Goal: Transaction & Acquisition: Register for event/course

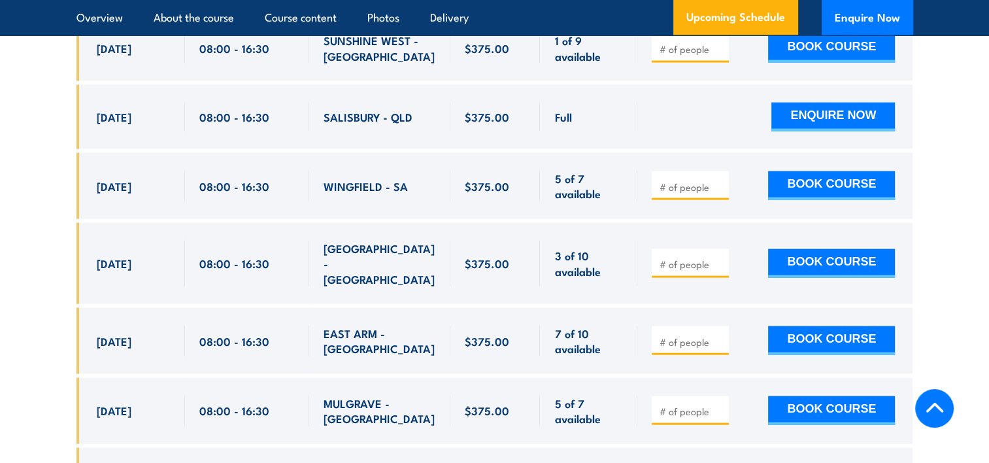
scroll to position [2812, 0]
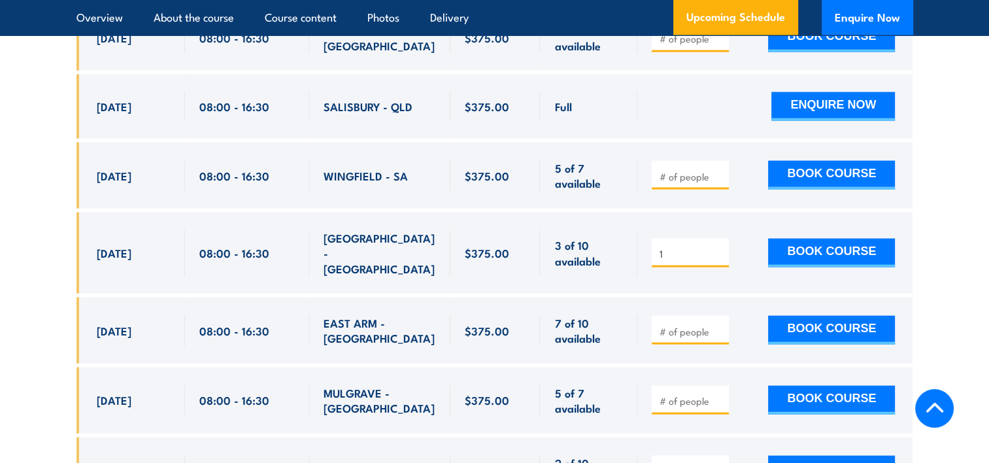
click at [717, 247] on input "1" at bounding box center [691, 253] width 65 height 13
type input "2"
click at [721, 247] on input "2" at bounding box center [691, 253] width 65 height 13
click at [747, 247] on div "2 BOOK COURSE" at bounding box center [775, 253] width 275 height 81
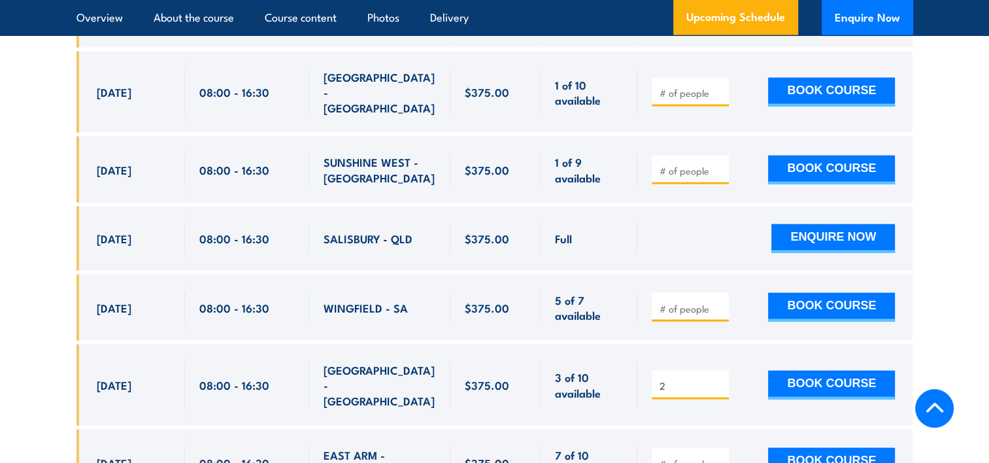
scroll to position [2681, 0]
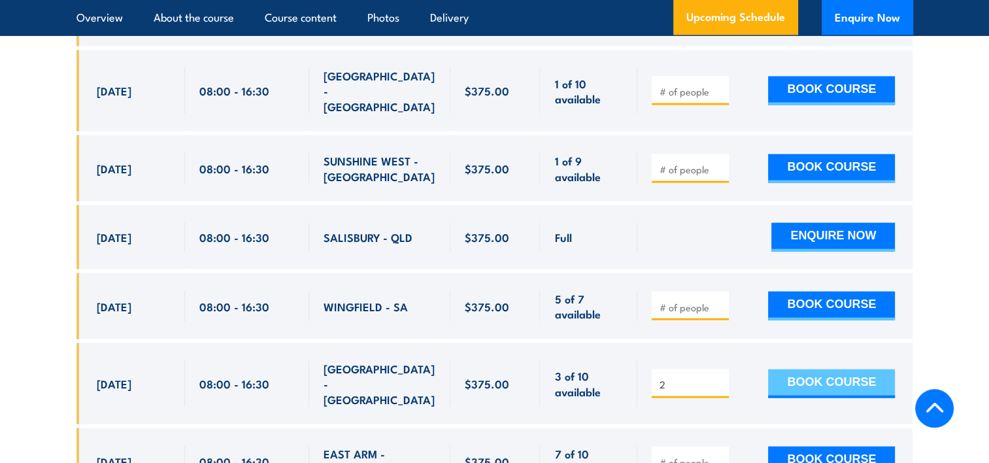
click at [846, 369] on button "BOOK COURSE" at bounding box center [831, 383] width 127 height 29
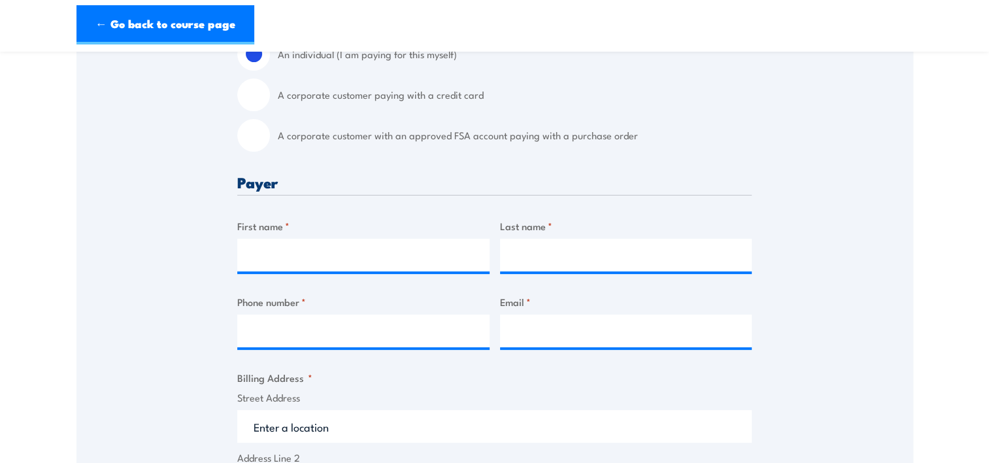
scroll to position [131, 0]
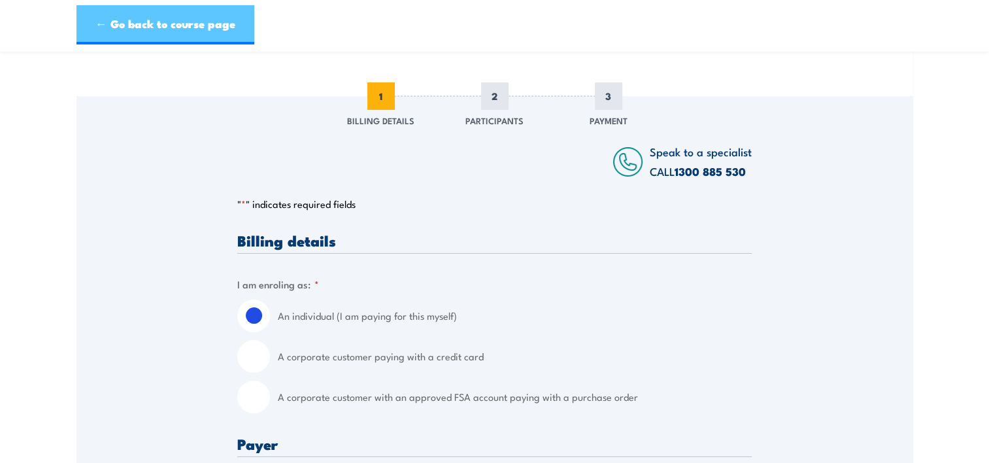
click at [91, 24] on link "← Go back to course page" at bounding box center [166, 24] width 178 height 39
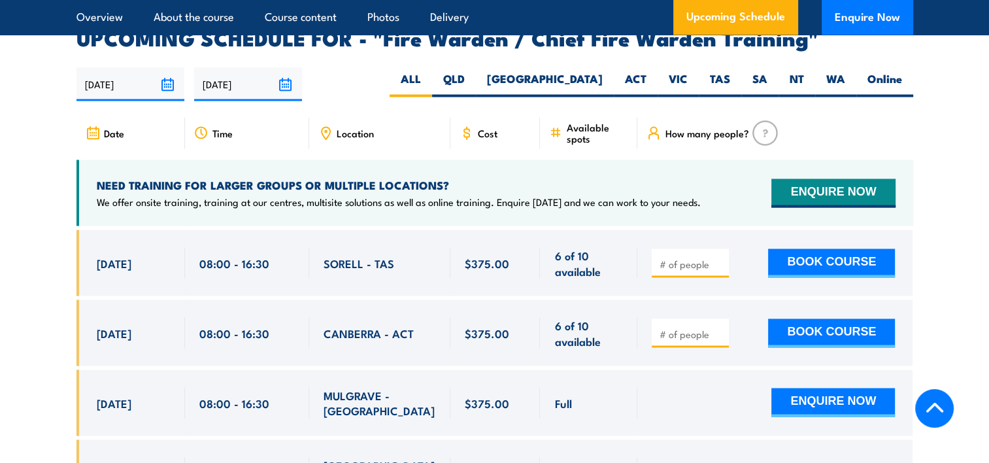
scroll to position [2316, 0]
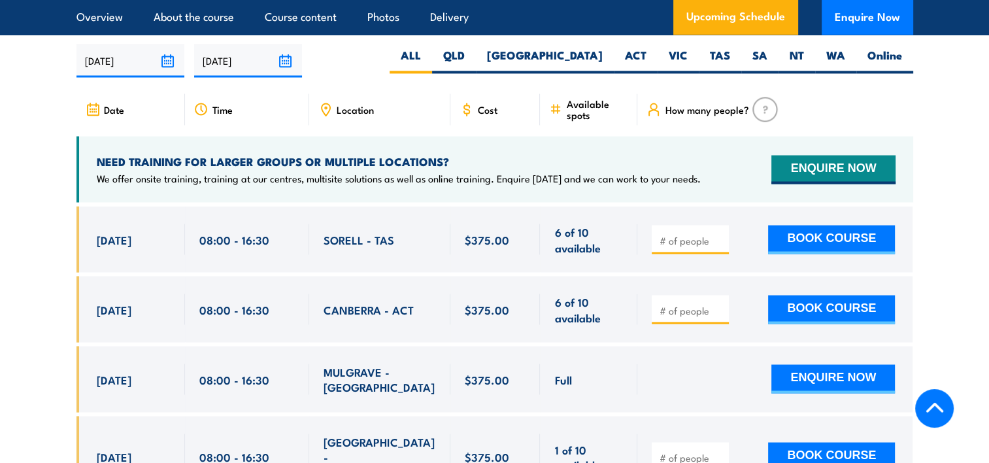
click at [570, 380] on span "Full" at bounding box center [563, 378] width 17 height 15
click at [573, 377] on div "Full" at bounding box center [589, 379] width 69 height 31
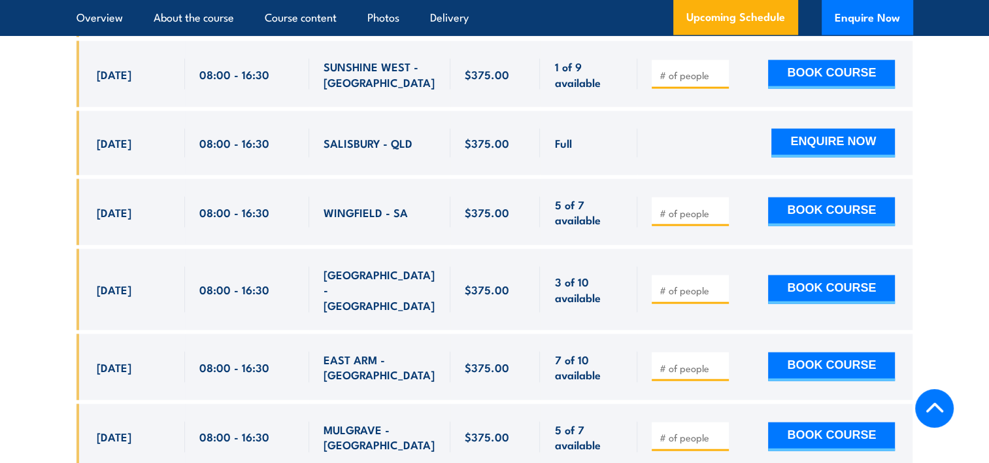
scroll to position [2773, 0]
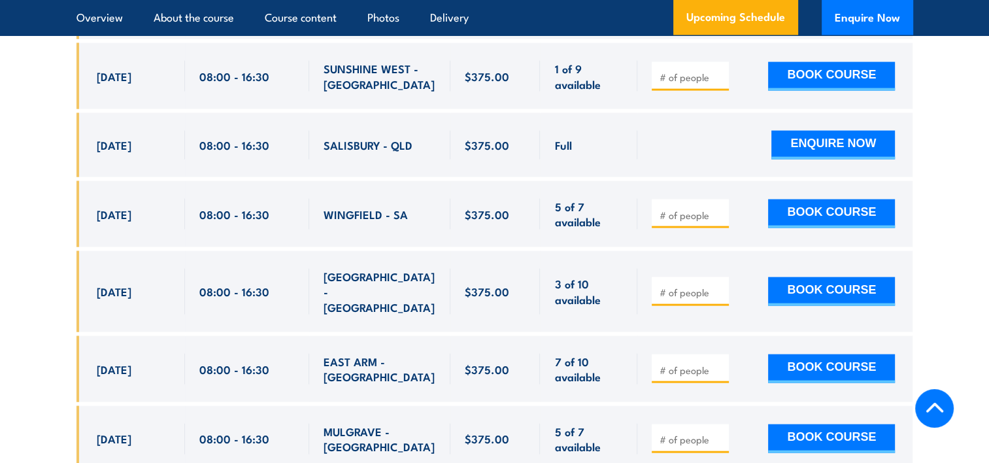
click at [704, 131] on div "ENQUIRE NOW" at bounding box center [773, 145] width 243 height 29
click at [701, 131] on div "ENQUIRE NOW" at bounding box center [773, 145] width 243 height 29
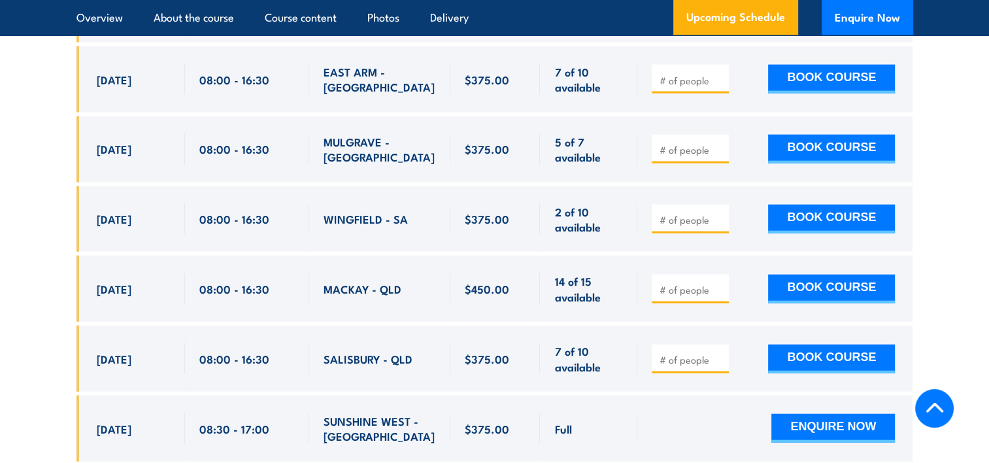
scroll to position [2970, 0]
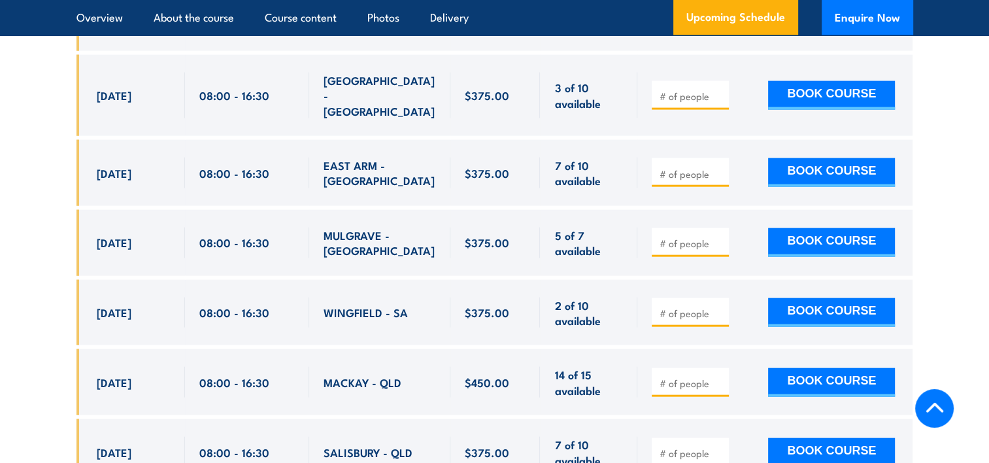
click at [330, 210] on div "MULGRAVE - [GEOGRAPHIC_DATA]" at bounding box center [379, 243] width 141 height 66
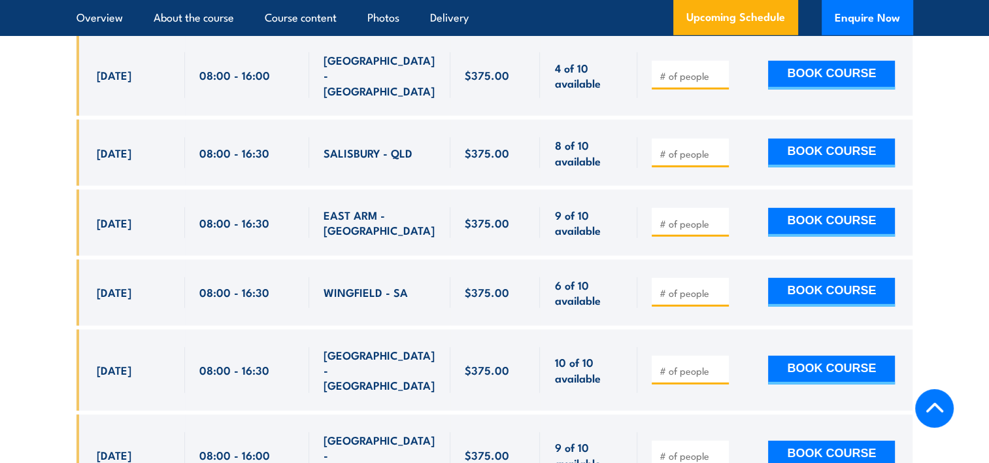
scroll to position [3820, 0]
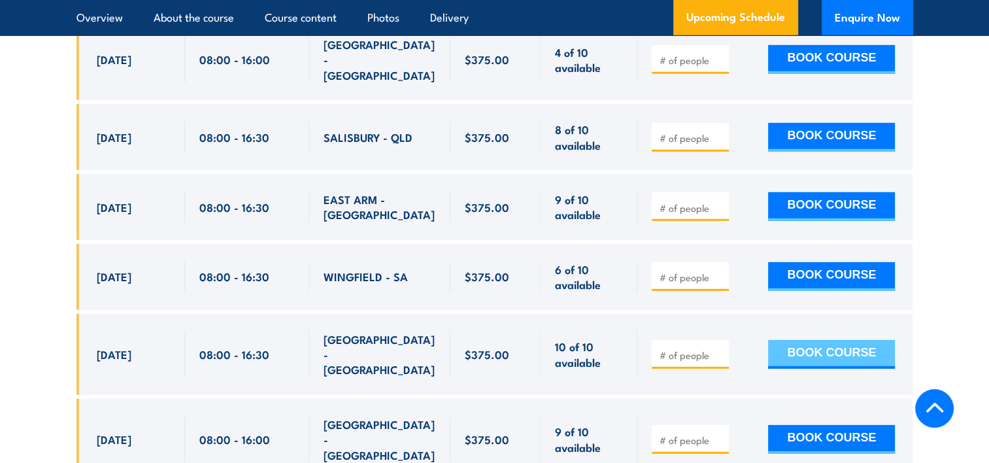
click at [842, 340] on button "BOOK COURSE" at bounding box center [831, 354] width 127 height 29
type input "2"
click at [844, 340] on button "BOOK COURSE" at bounding box center [831, 354] width 127 height 29
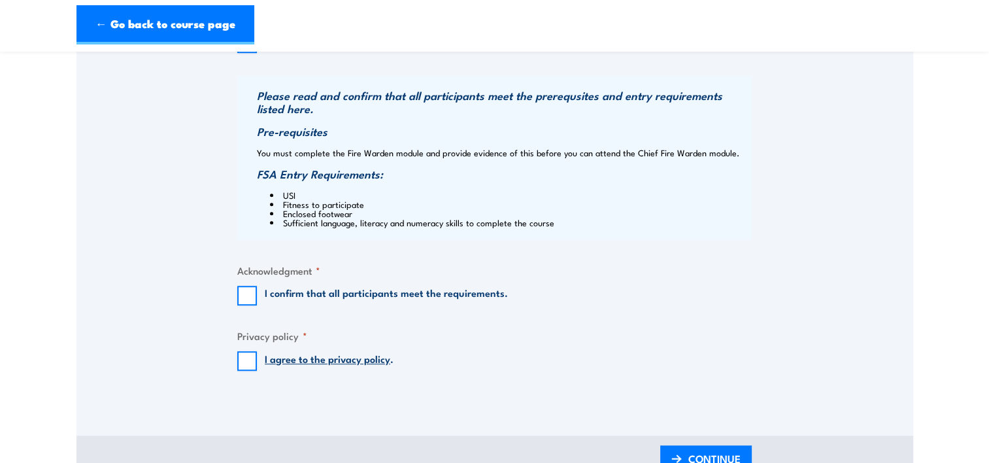
scroll to position [1046, 0]
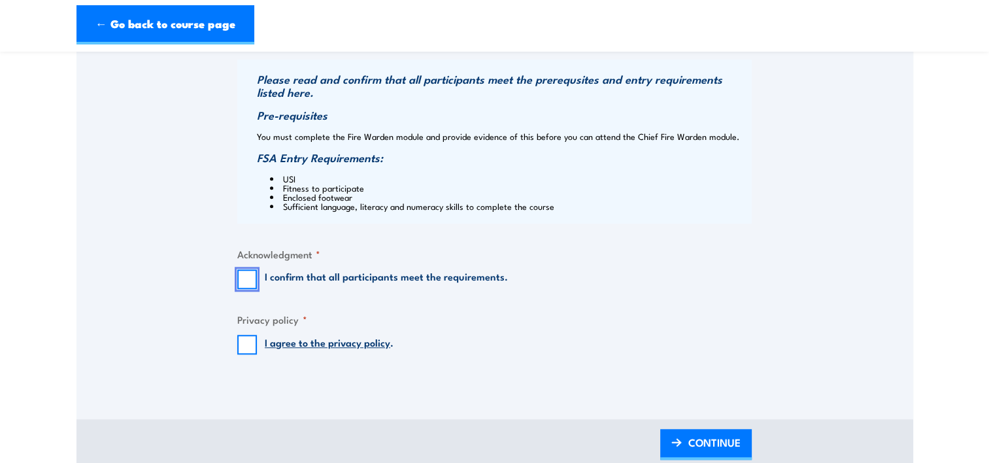
click at [244, 281] on input "I confirm that all participants meet the requirements." at bounding box center [247, 279] width 20 height 20
checkbox input "true"
click at [247, 347] on input "I agree to the privacy policy ." at bounding box center [247, 345] width 20 height 20
checkbox input "true"
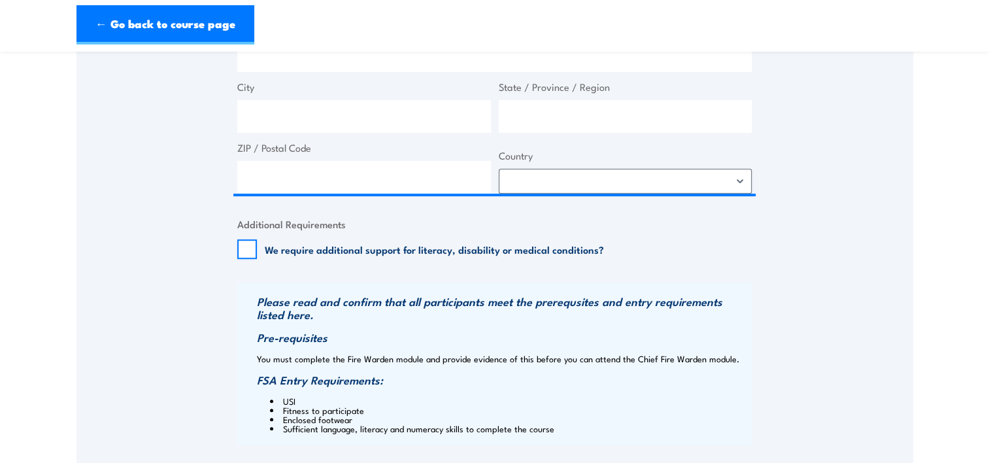
scroll to position [785, 0]
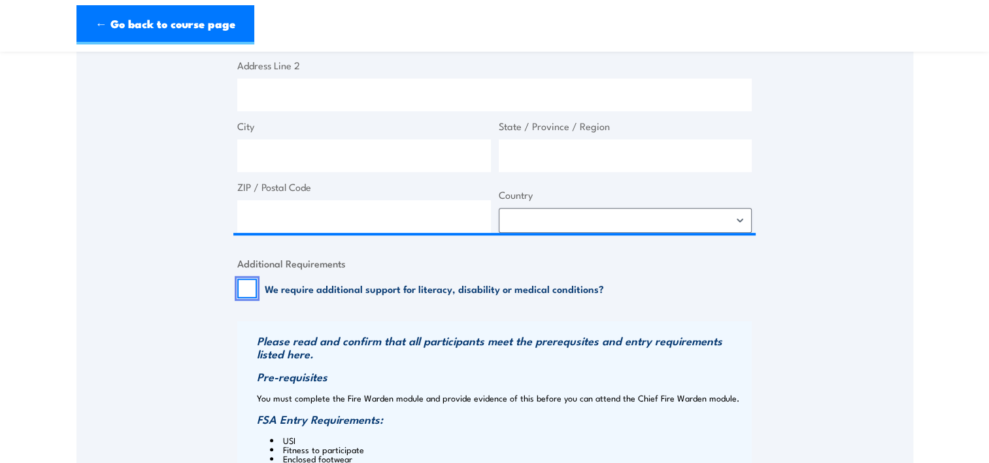
click at [248, 289] on input "We require additional support for literacy, disability or medical conditions?" at bounding box center [247, 289] width 20 height 20
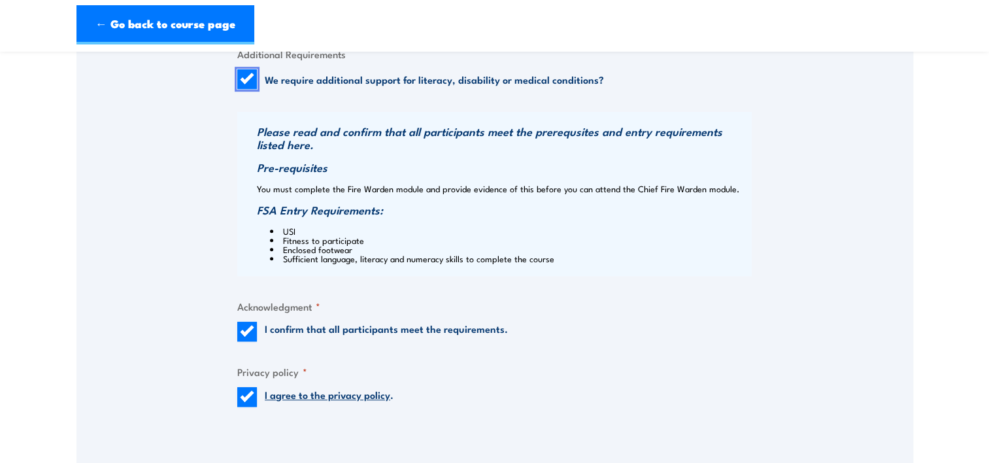
scroll to position [916, 0]
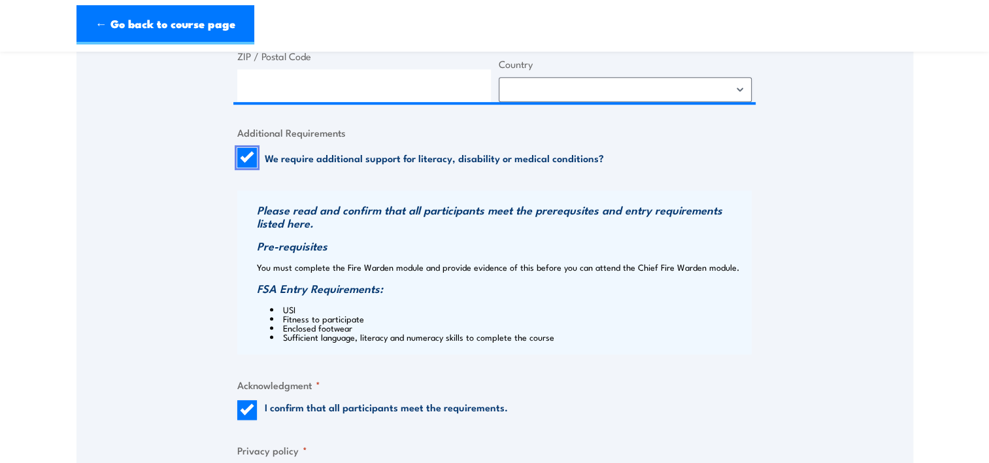
click at [248, 162] on input "We require additional support for literacy, disability or medical conditions?" at bounding box center [247, 158] width 20 height 20
checkbox input "false"
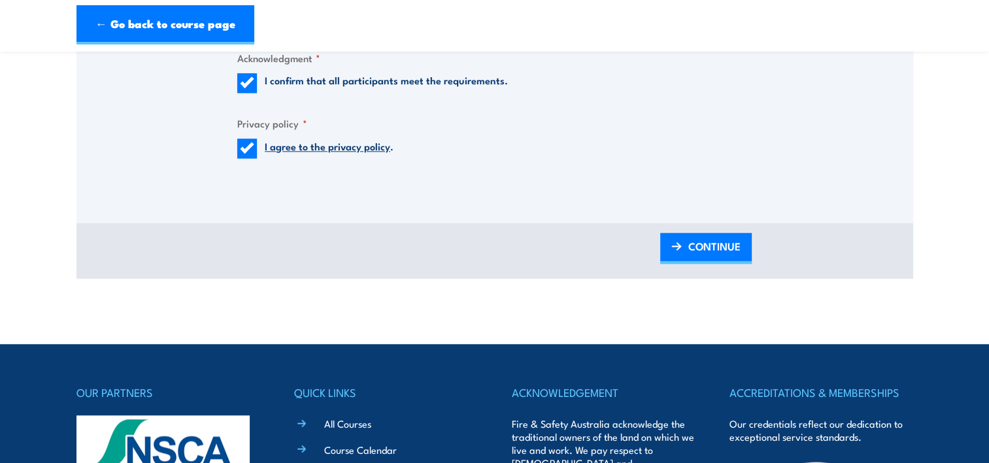
scroll to position [981, 0]
